Goal: Information Seeking & Learning: Learn about a topic

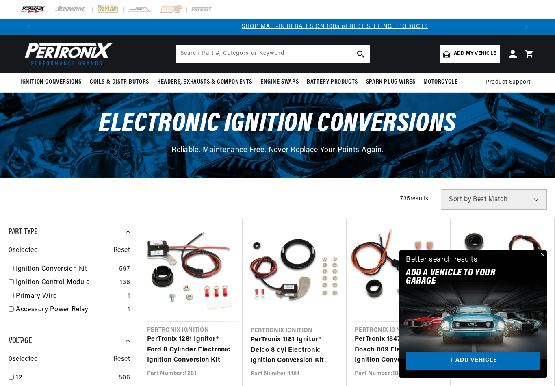
scroll to position [0, 482]
click at [11, 267] on input "checkbox" at bounding box center [11, 268] width 5 height 5
checkbox input "true"
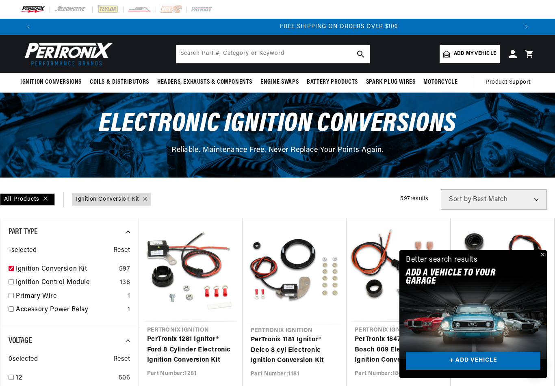
scroll to position [0, 964]
click at [544, 257] on button "Close" at bounding box center [542, 255] width 10 height 10
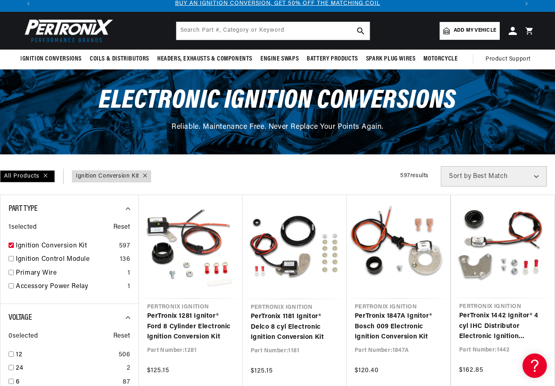
scroll to position [23, 0]
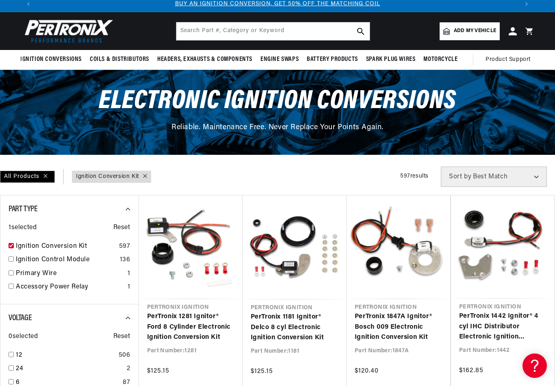
click at [464, 35] on span "Add my vehicle" at bounding box center [475, 31] width 42 height 8
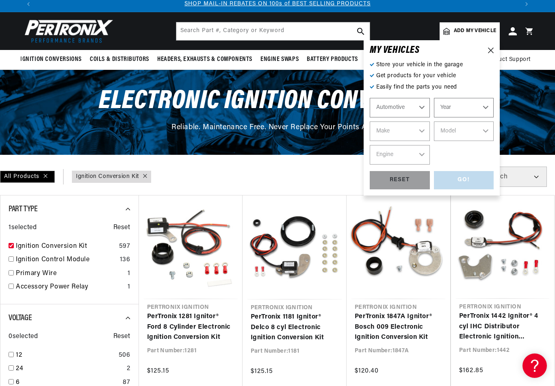
scroll to position [0, 482]
click at [486, 110] on select "Year 2022 2021 2020 2019 2018 2017 2016 2015 2014 2013 2012 2011 2010 2009 2008…" at bounding box center [464, 108] width 60 height 20
select select "1966"
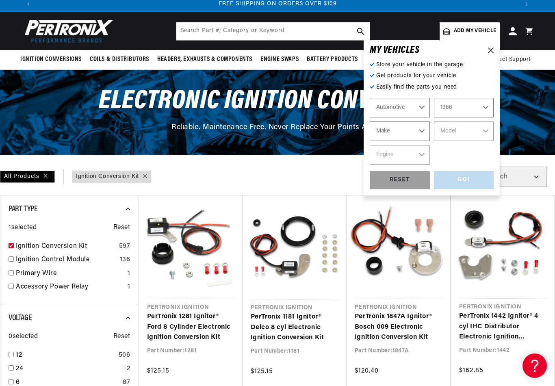
click at [422, 132] on select "Make Alfa Romeo American Motors Aston Martin Austin Austin Healey Avanti Bentle…" at bounding box center [400, 132] width 60 height 20
select select "Ford"
click at [487, 131] on select "Model Bronco Club Wagon Country Sedan Country Squire Custom Custom 500 Econolin…" at bounding box center [464, 132] width 60 height 20
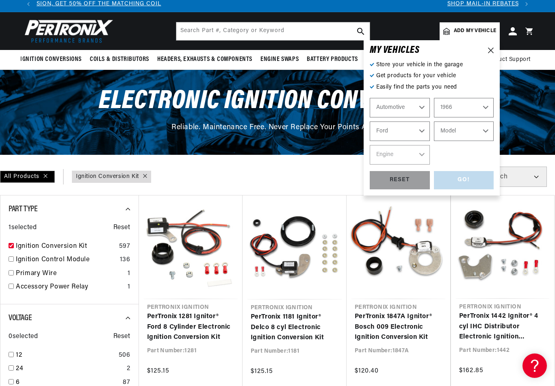
scroll to position [0, 0]
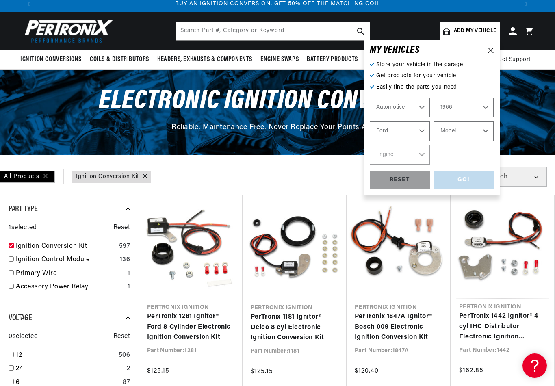
select select "Mustang"
click at [419, 154] on select "Engine 4.1L 4.3L 170cid / 2.8L 200cid / 3.3L 289cid / 4.7L 302cid / 5.0L 351W 3…" at bounding box center [400, 155] width 60 height 20
select select "289cid-4.7L"
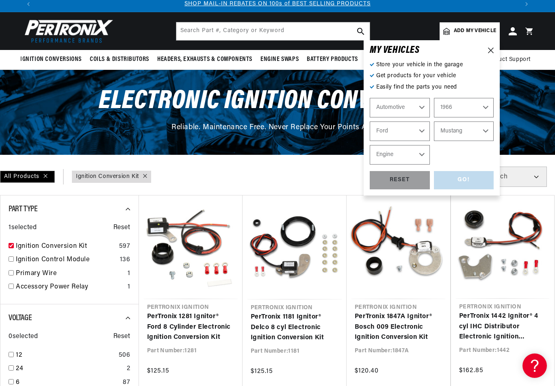
select select "289cid-4.7L"
click at [465, 180] on div "GO!" at bounding box center [464, 180] width 60 height 18
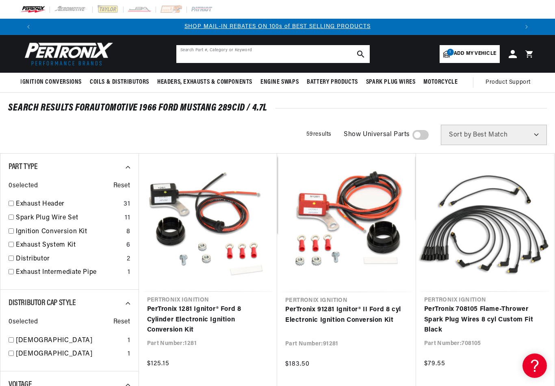
click at [223, 54] on input "text" at bounding box center [273, 54] width 194 height 18
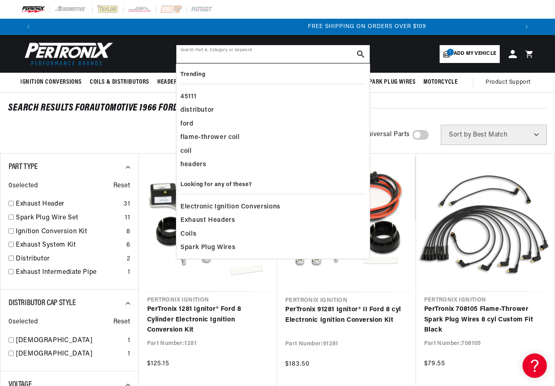
scroll to position [0, 964]
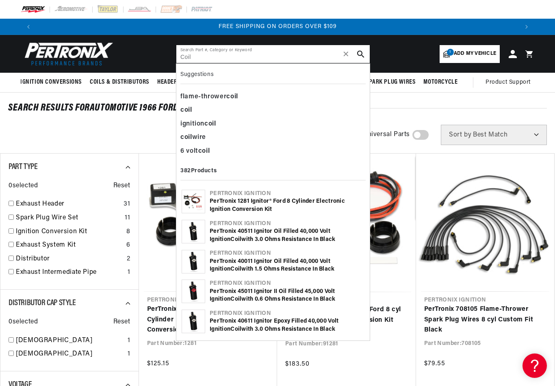
type input "Coil"
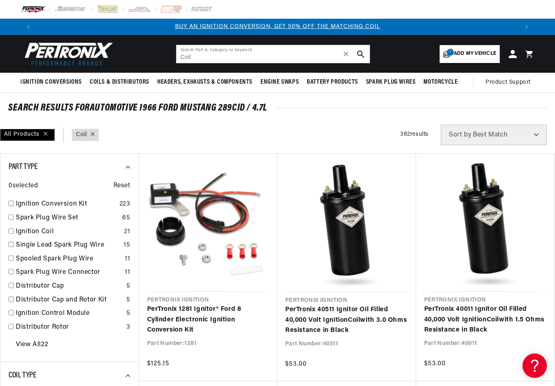
scroll to position [0, 52]
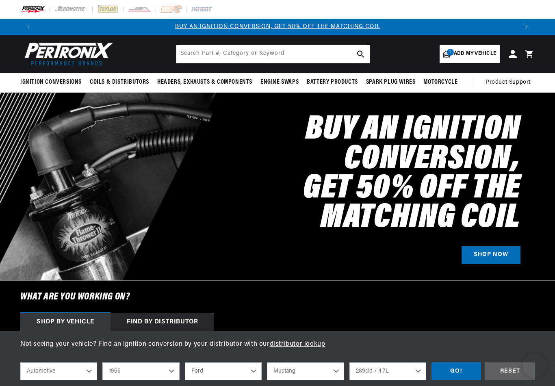
select select "1966"
select select "Ford"
select select "Mustang"
select select "289cid-4.7L"
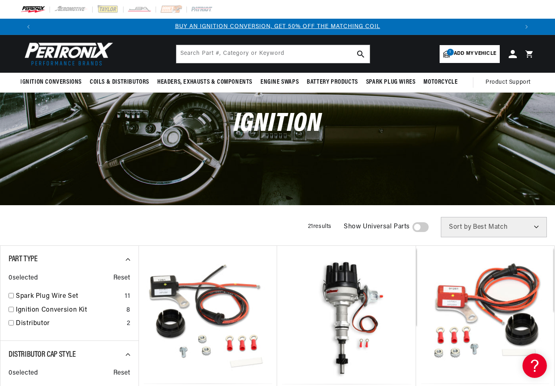
click at [476, 58] on link "1 Add my vehicle" at bounding box center [470, 54] width 60 height 18
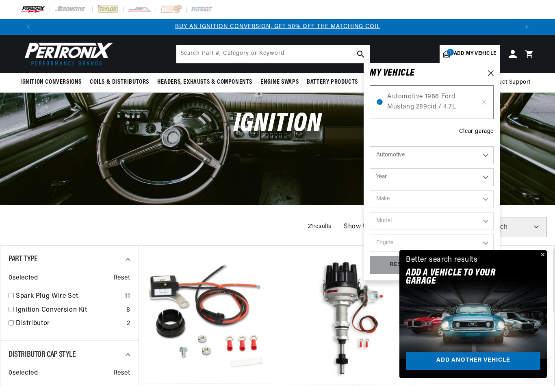
click at [535, 164] on div "Ignition" at bounding box center [277, 149] width 555 height 112
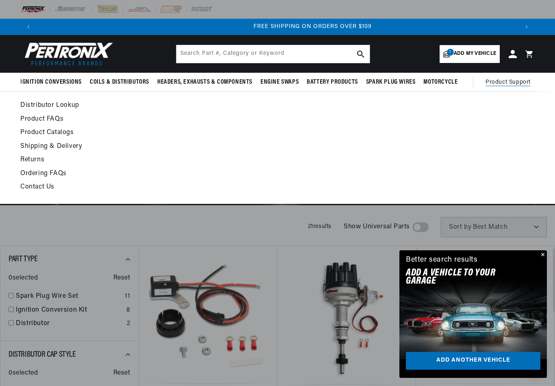
scroll to position [0, 964]
click at [37, 115] on link "Product FAQs" at bounding box center [207, 119] width 375 height 11
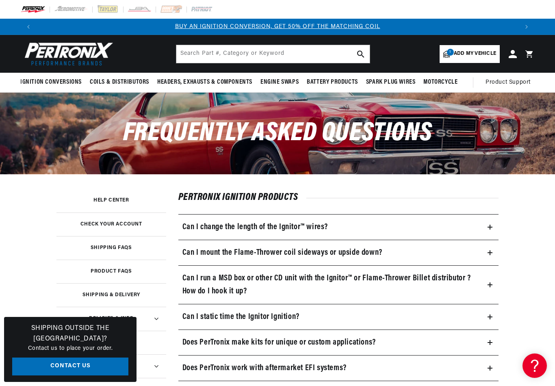
click at [423, 253] on summary "Can I mount the Flame-Thrower coil sideways or upside down?" at bounding box center [338, 252] width 321 height 25
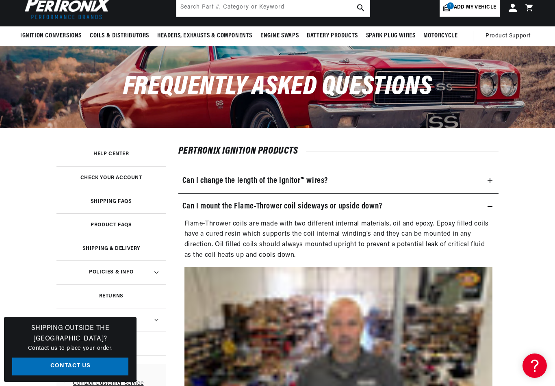
click at [87, 176] on h3 "Check your account" at bounding box center [111, 178] width 62 height 4
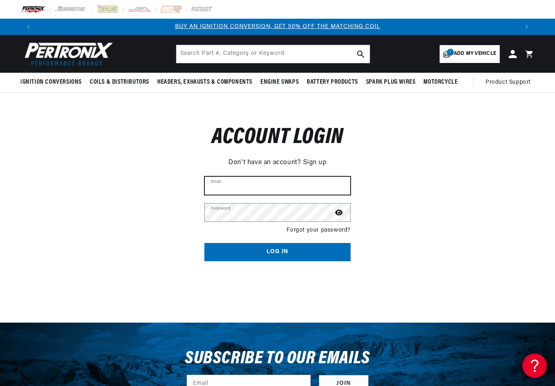
click at [268, 183] on input "Email" at bounding box center [278, 186] width 146 height 18
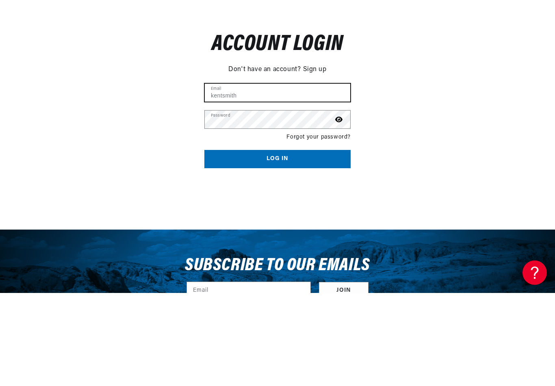
scroll to position [0, 482]
type input "[EMAIL_ADDRESS][PERSON_NAME][DOMAIN_NAME]"
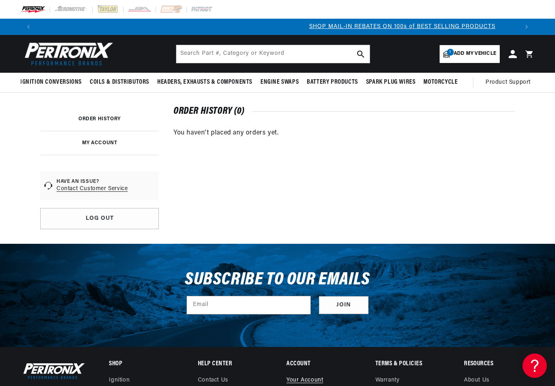
scroll to position [0, 482]
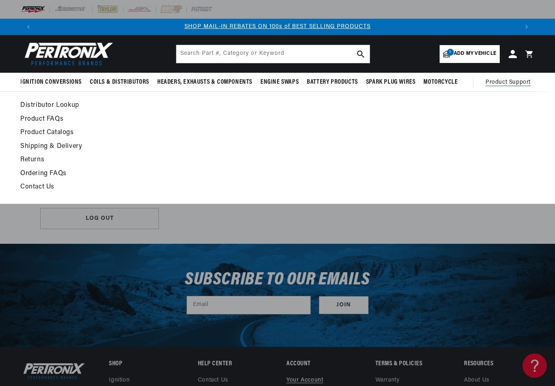
click at [40, 122] on link "Product FAQs" at bounding box center [207, 119] width 375 height 11
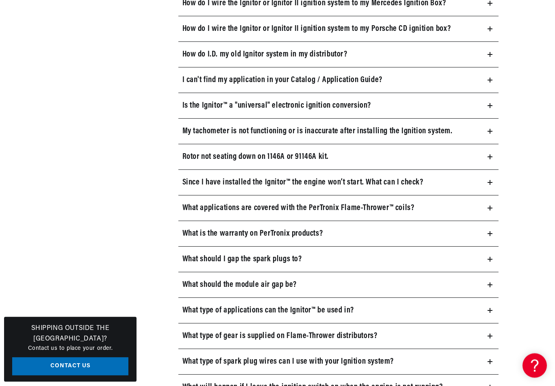
scroll to position [570, 0]
click at [491, 131] on icon at bounding box center [490, 131] width 5 height 0
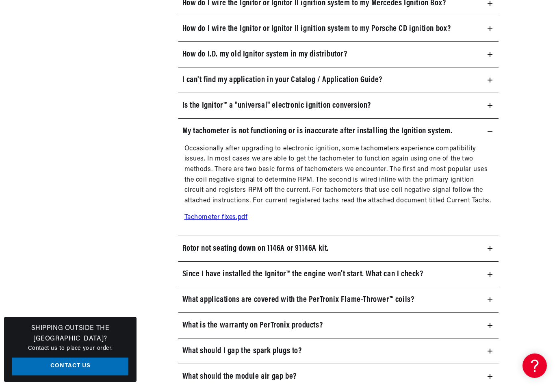
scroll to position [0, 964]
click at [228, 216] on link "Tachometer fixes.pdf" at bounding box center [216, 217] width 63 height 7
